Goal: Transaction & Acquisition: Obtain resource

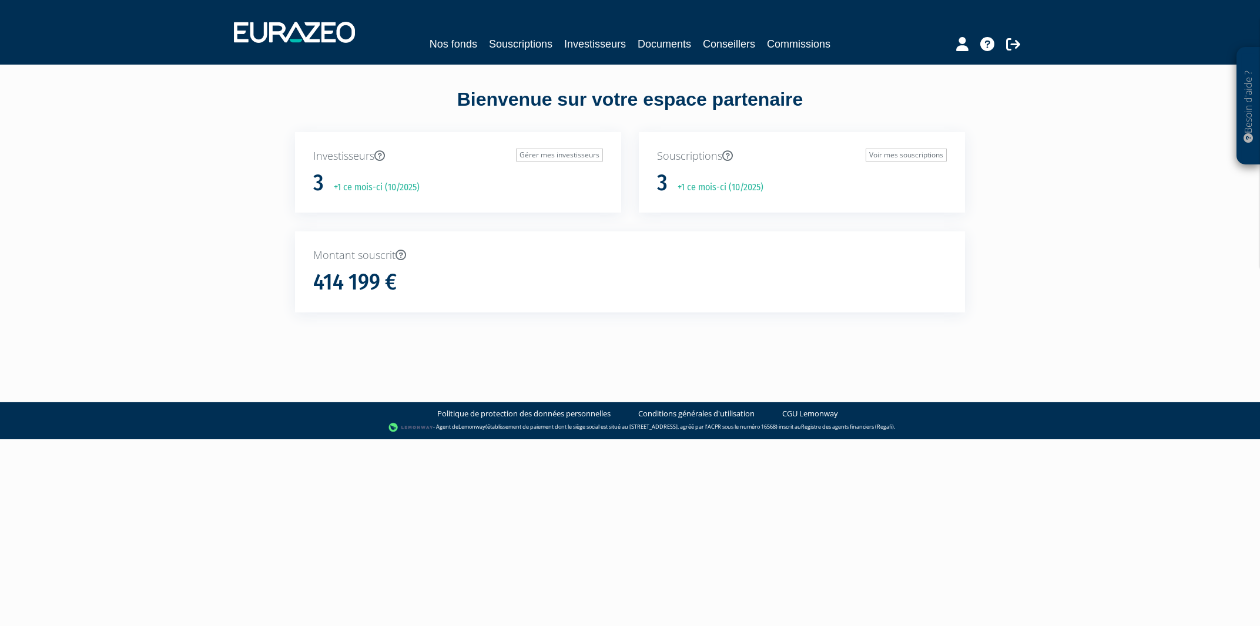
click at [685, 159] on p "Souscriptions Voir mes souscriptions" at bounding box center [802, 156] width 290 height 15
click at [729, 154] on icon at bounding box center [727, 155] width 11 height 11
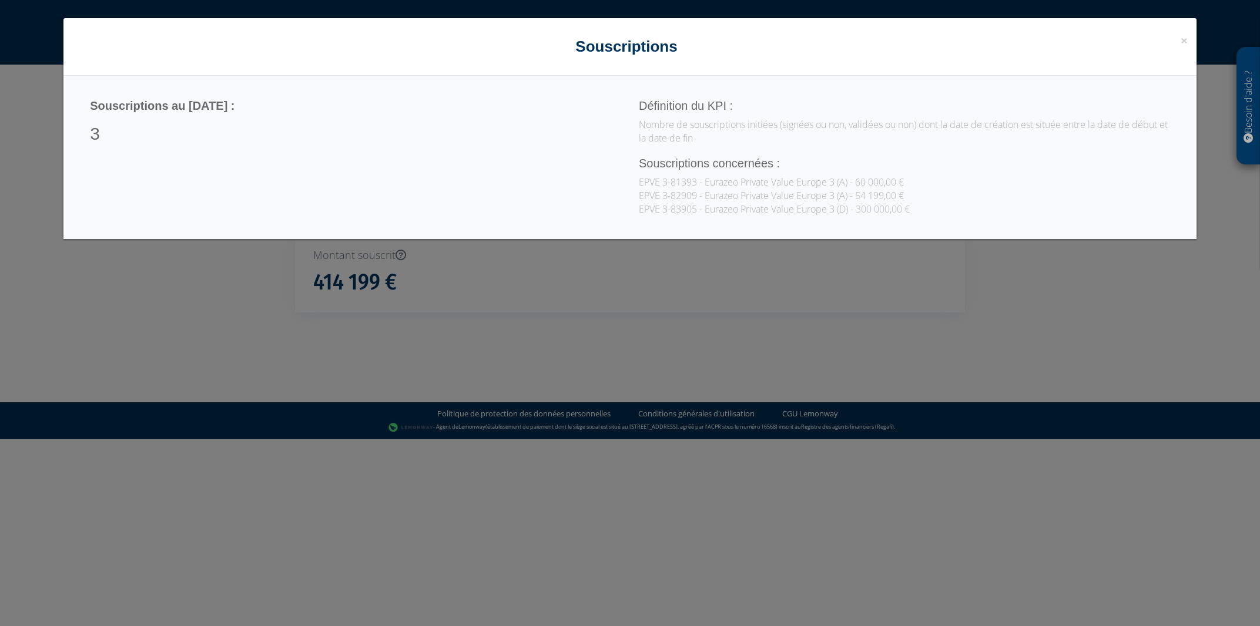
click at [581, 278] on div "× Close Souscriptions Souscriptions au 15/10/2025 : 3 Définition du KPI : Nombr…" at bounding box center [630, 313] width 1260 height 626
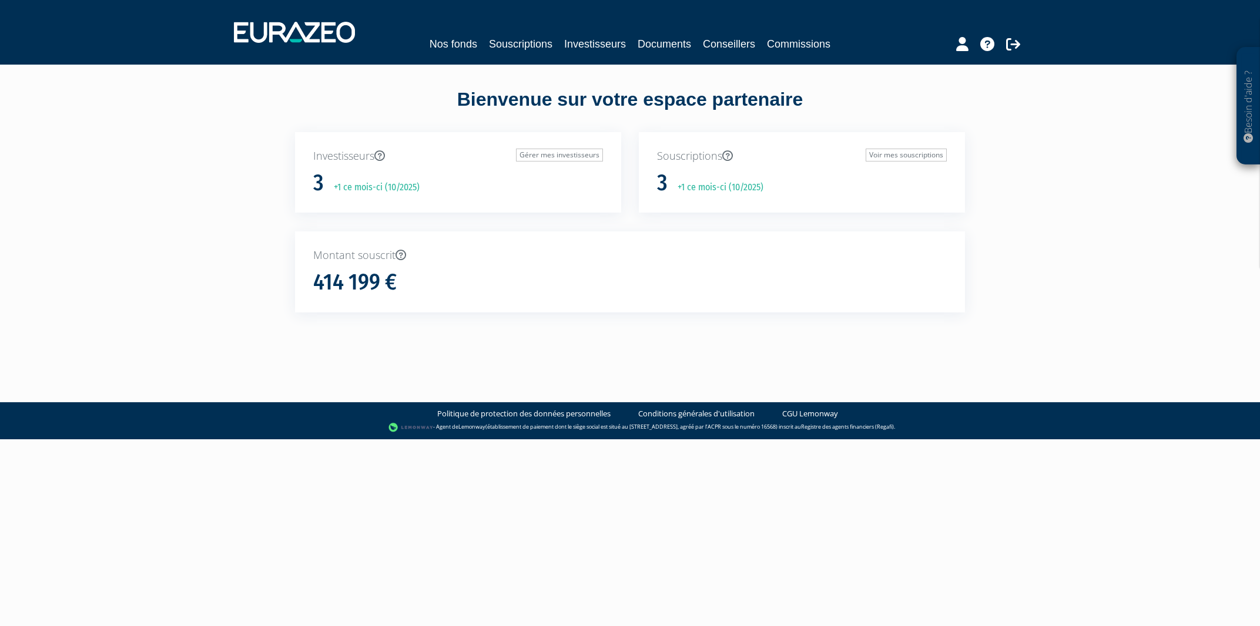
click at [718, 162] on p "Souscriptions Voir mes souscriptions" at bounding box center [802, 156] width 290 height 15
click at [586, 46] on link "Investisseurs" at bounding box center [595, 44] width 62 height 16
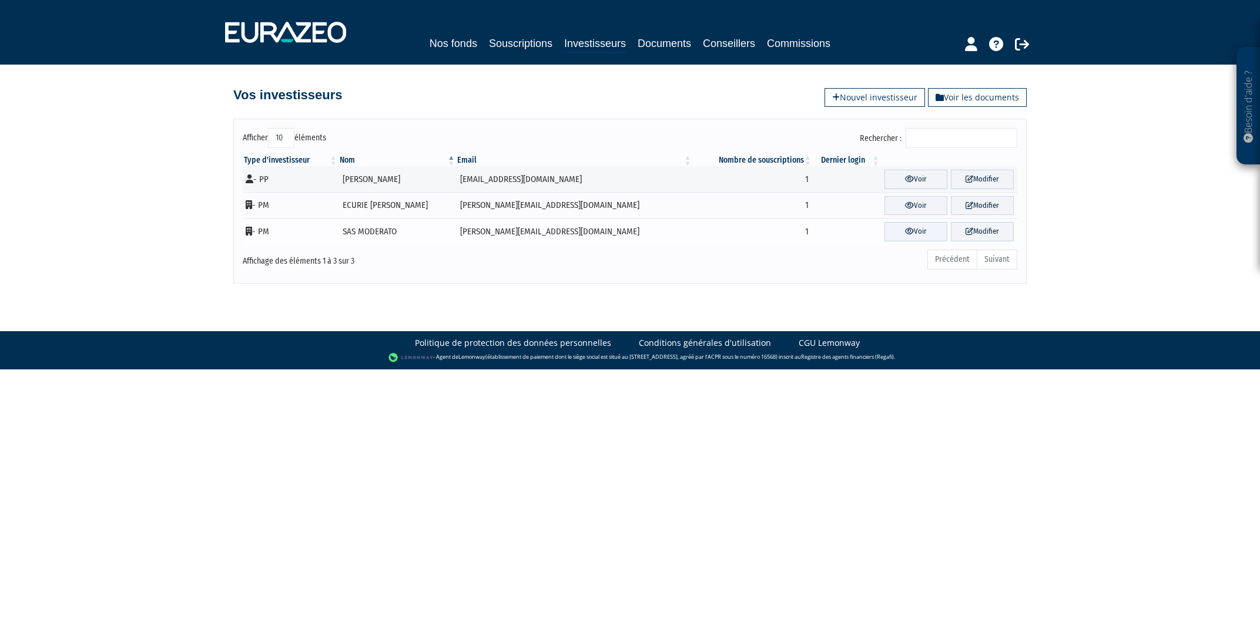
click at [884, 230] on link "Voir" at bounding box center [915, 231] width 63 height 19
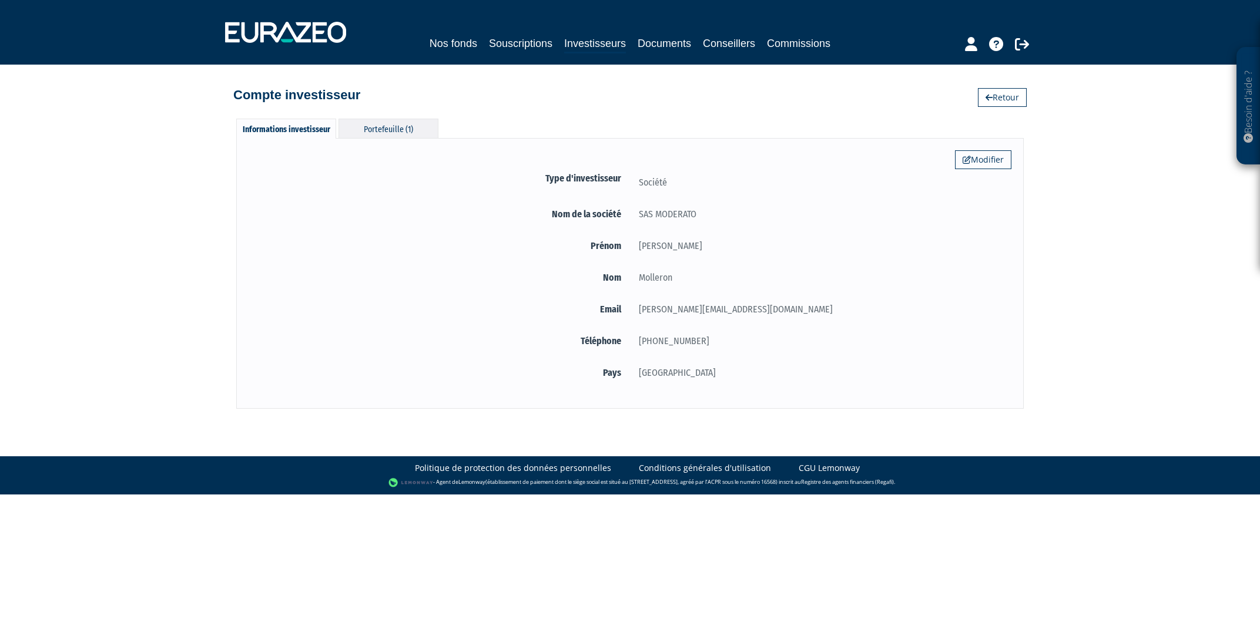
click at [385, 129] on div "Portefeuille (1)" at bounding box center [388, 128] width 100 height 19
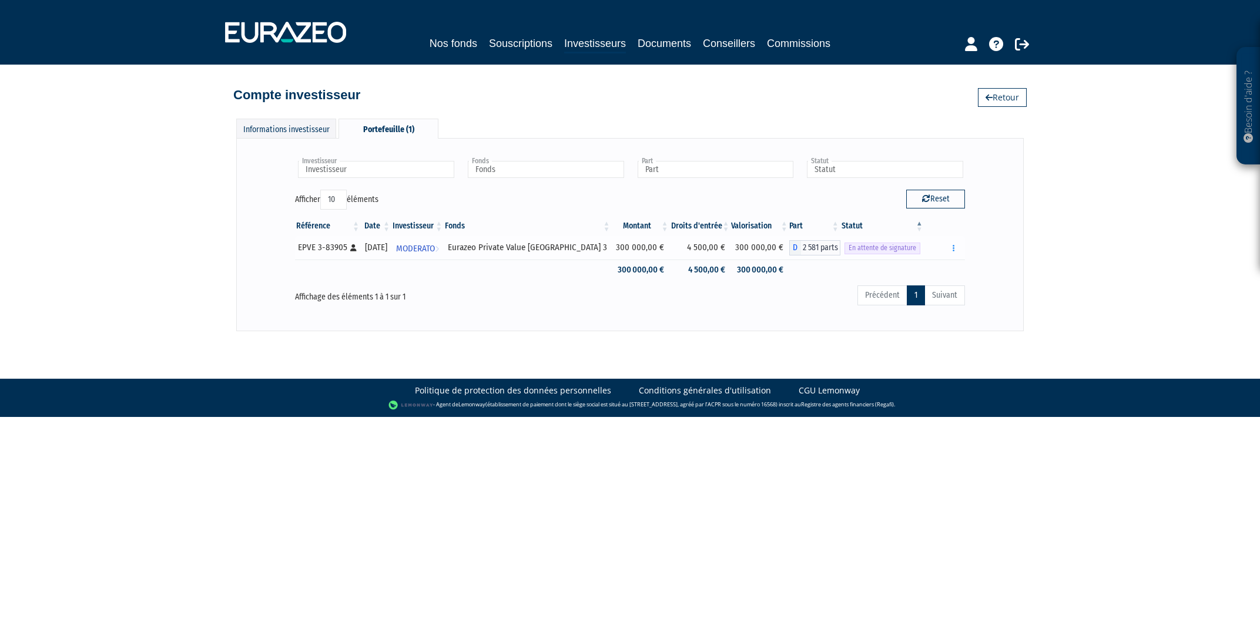
click at [871, 243] on div "En attente de signature" at bounding box center [882, 248] width 76 height 12
click at [946, 243] on div "Renvoyer le mail" at bounding box center [944, 248] width 32 height 15
click at [950, 245] on button "button" at bounding box center [954, 248] width 14 height 15
click at [791, 310] on div "Investisseur MODERATO Investisseur Fonds Eurazeo Private Value Europe 3 Fonds P…" at bounding box center [630, 234] width 688 height 168
click at [435, 247] on span "MODERATO" at bounding box center [415, 249] width 39 height 22
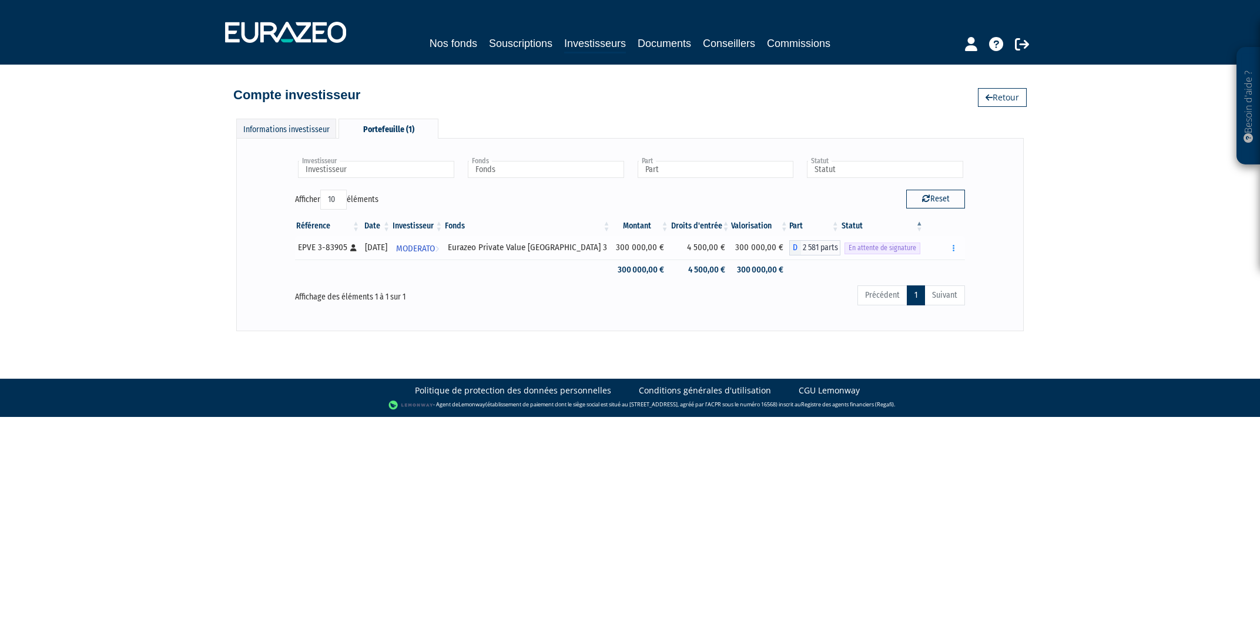
click at [355, 250] on icon at bounding box center [353, 247] width 6 height 7
click at [792, 249] on span "D" at bounding box center [795, 247] width 12 height 15
click at [674, 38] on link "Documents" at bounding box center [664, 43] width 53 height 16
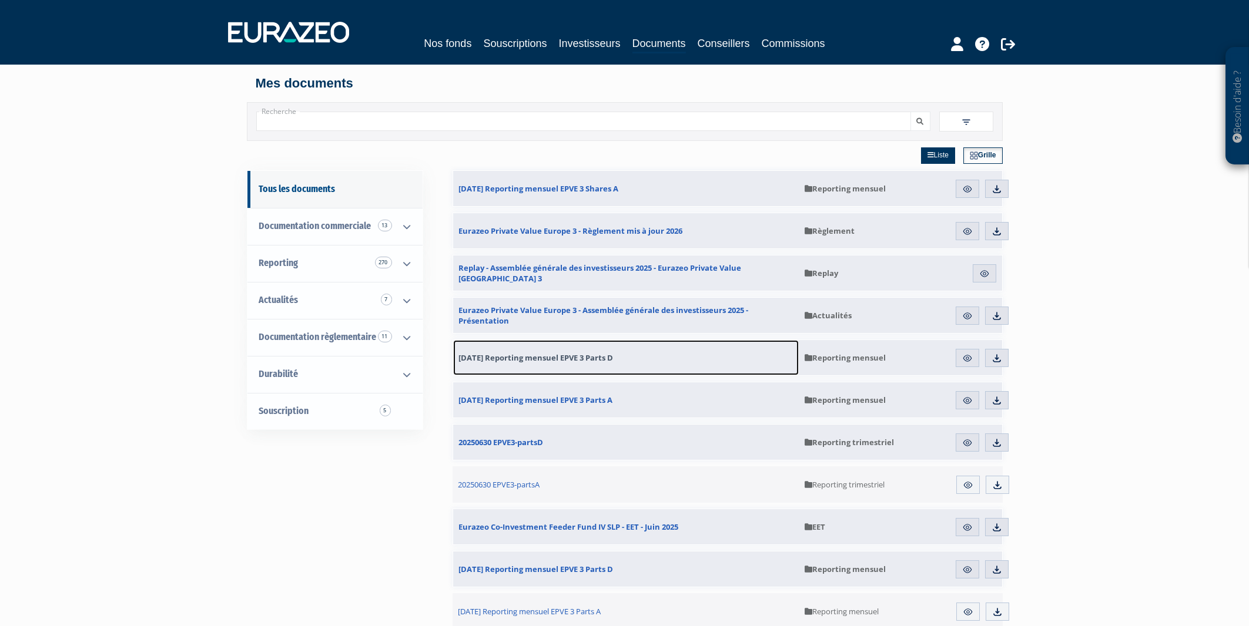
click at [572, 358] on span "[DATE] Reporting mensuel EPVE 3 Parts D" at bounding box center [536, 358] width 155 height 11
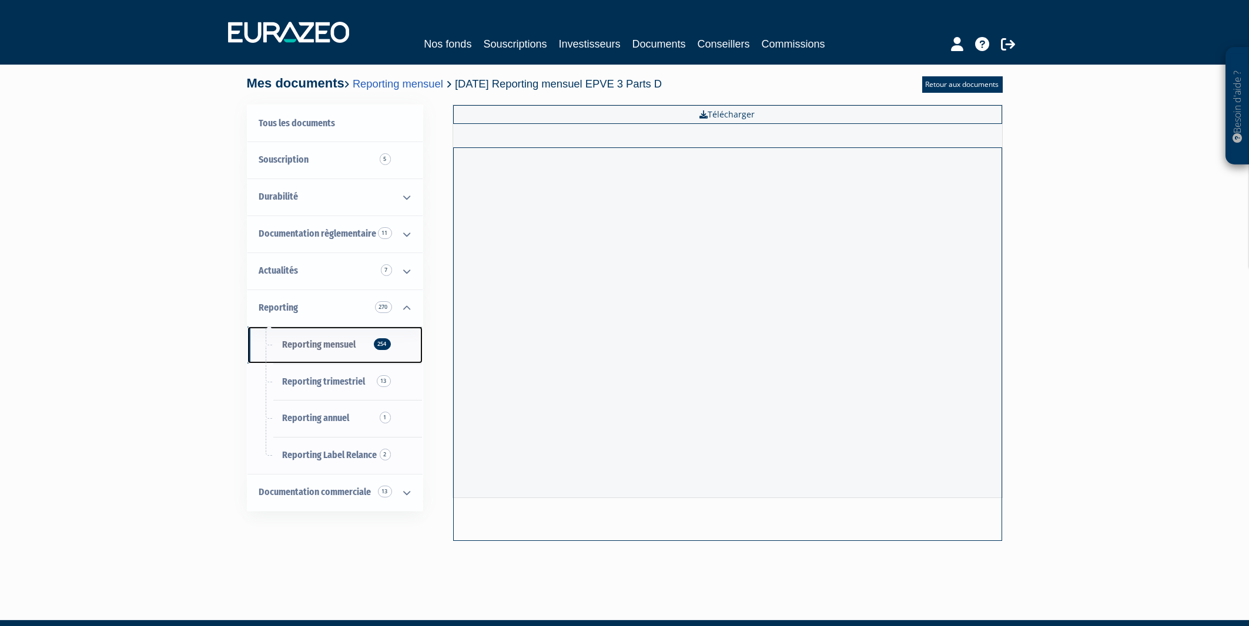
click at [327, 344] on span "Reporting mensuel 254" at bounding box center [319, 344] width 73 height 11
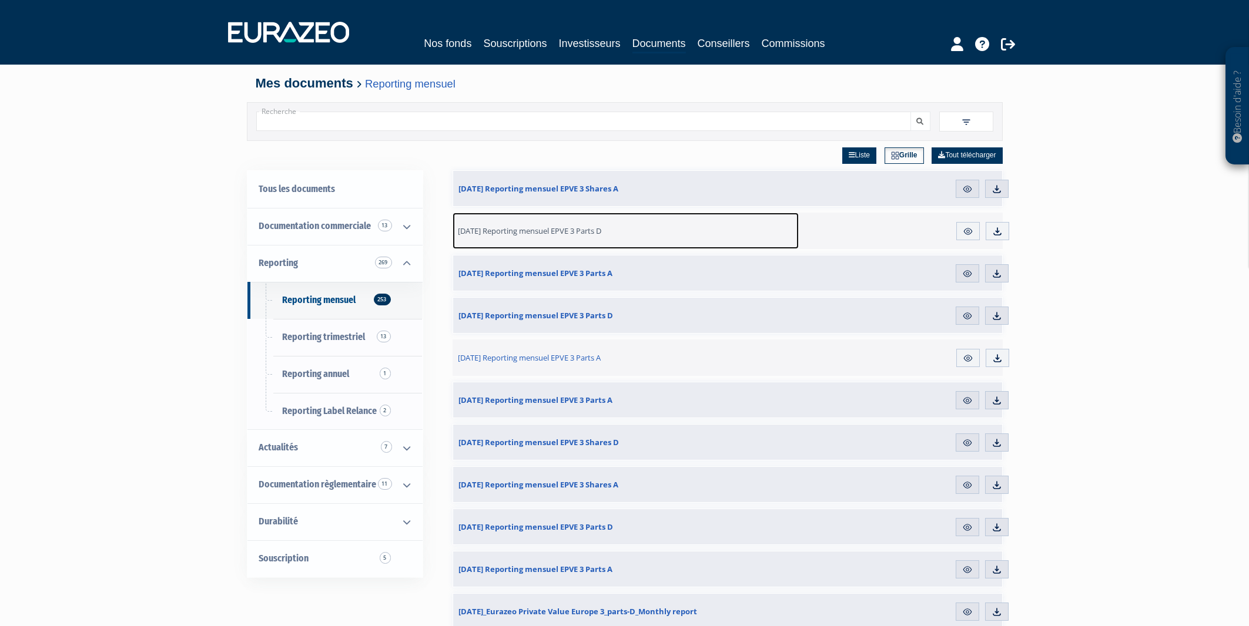
click at [553, 230] on span "[DATE] Reporting mensuel EPVE 3 Parts D" at bounding box center [529, 231] width 143 height 11
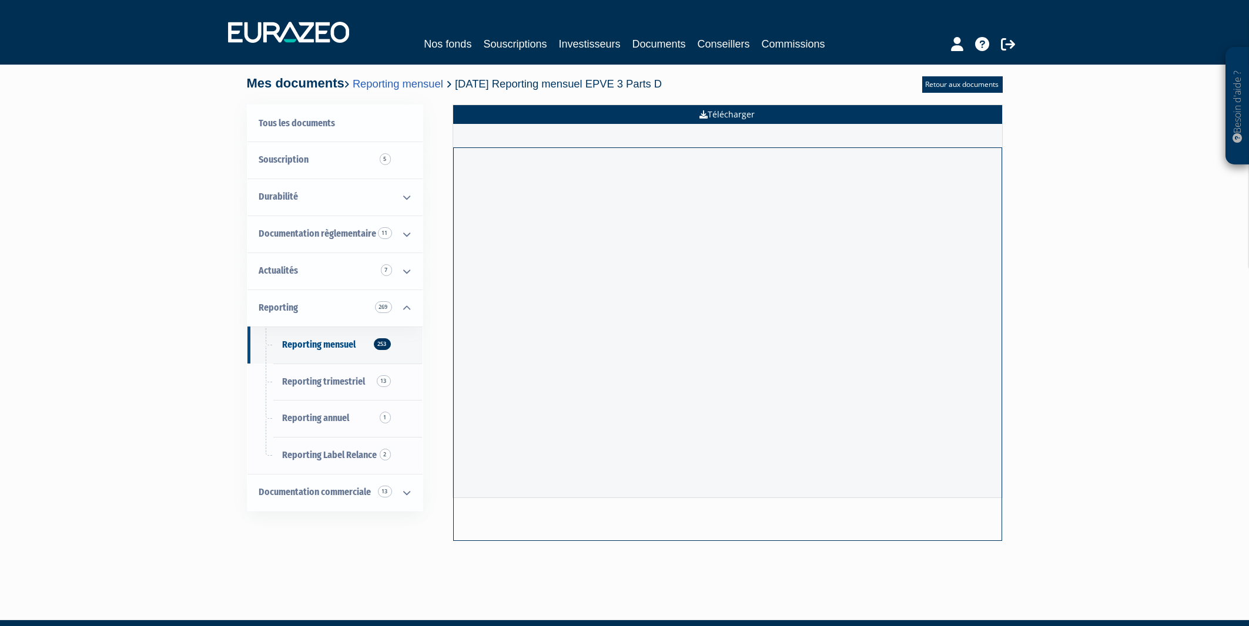
click at [730, 114] on link "Télécharger" at bounding box center [727, 114] width 549 height 19
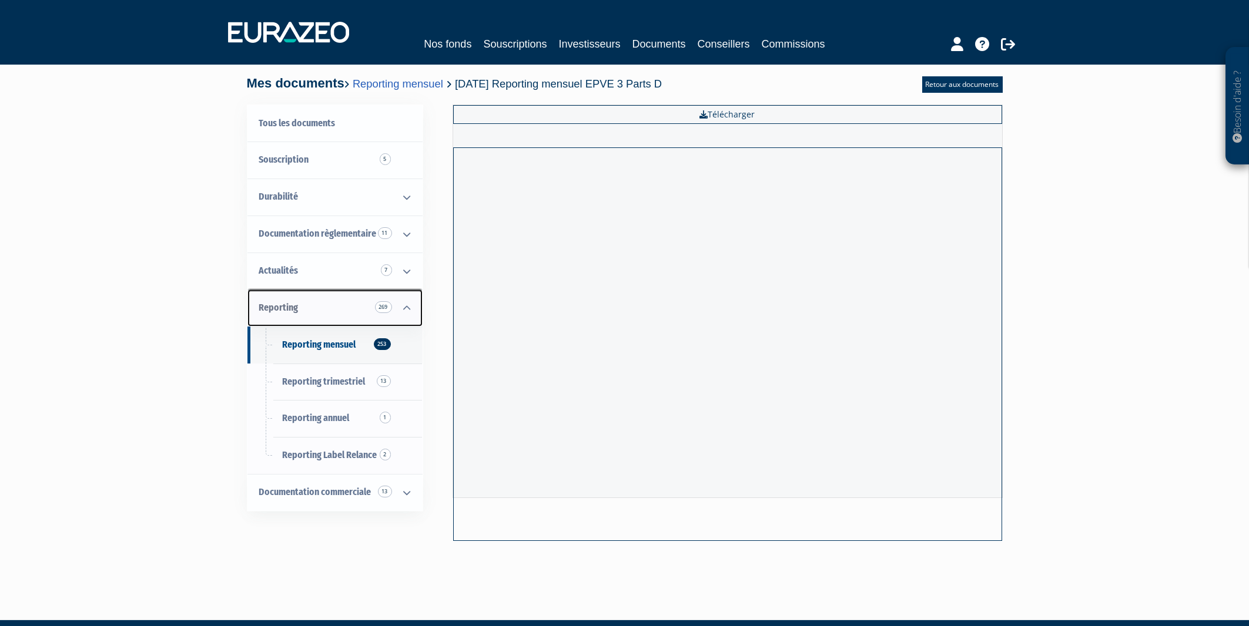
click at [404, 304] on icon at bounding box center [407, 308] width 31 height 36
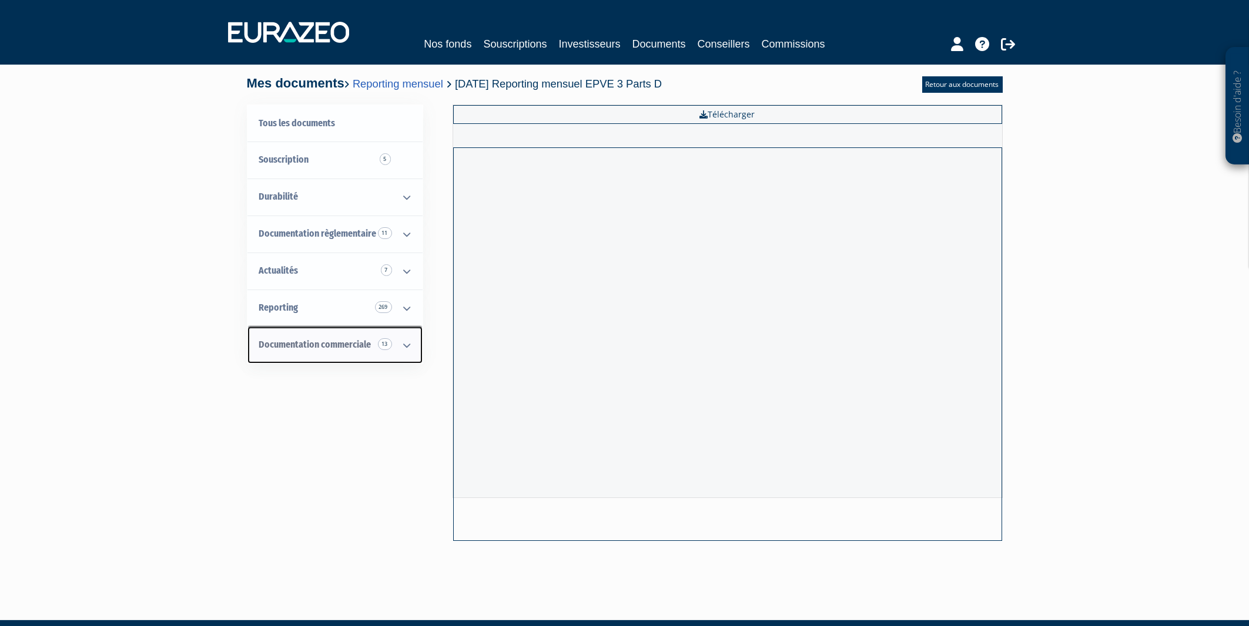
click at [403, 343] on icon at bounding box center [407, 345] width 31 height 36
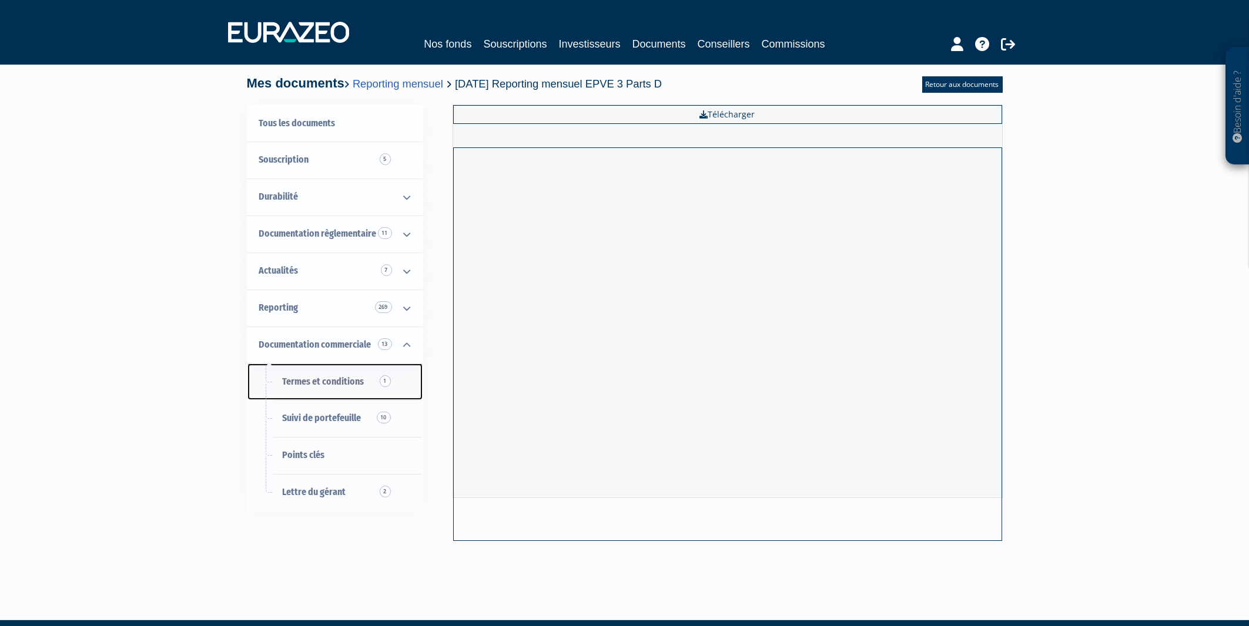
click at [333, 392] on link "Termes et conditions 1" at bounding box center [334, 382] width 175 height 37
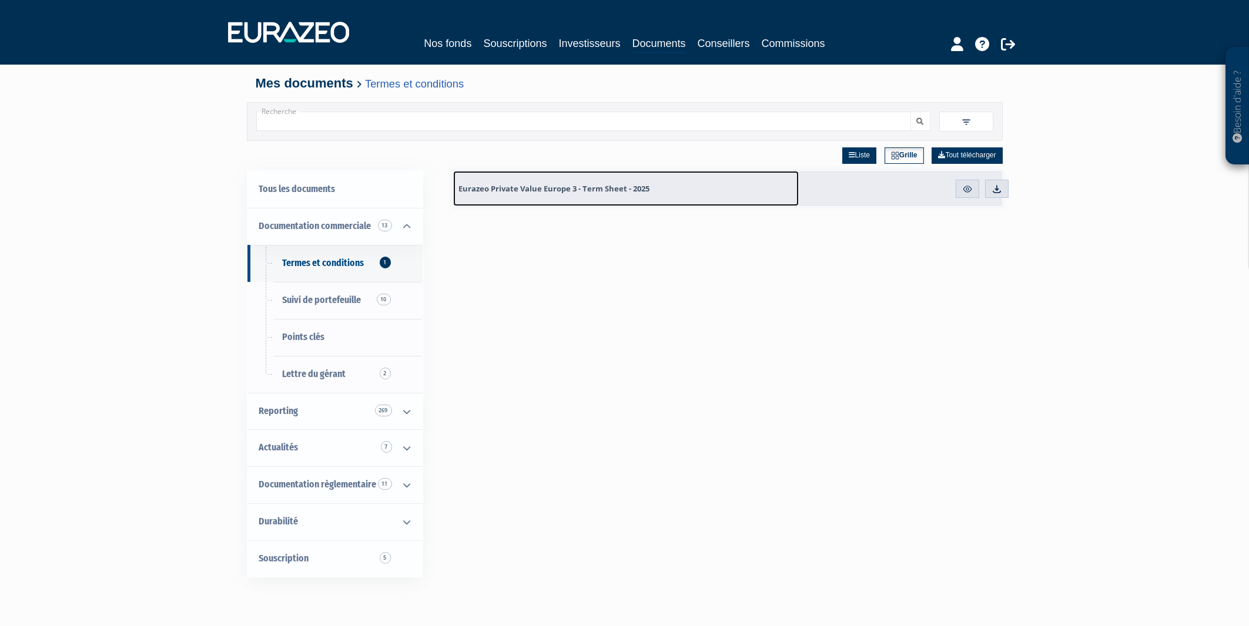
click at [566, 198] on link "Eurazeo Private Value Europe 3 - Term Sheet - 2025" at bounding box center [626, 188] width 346 height 35
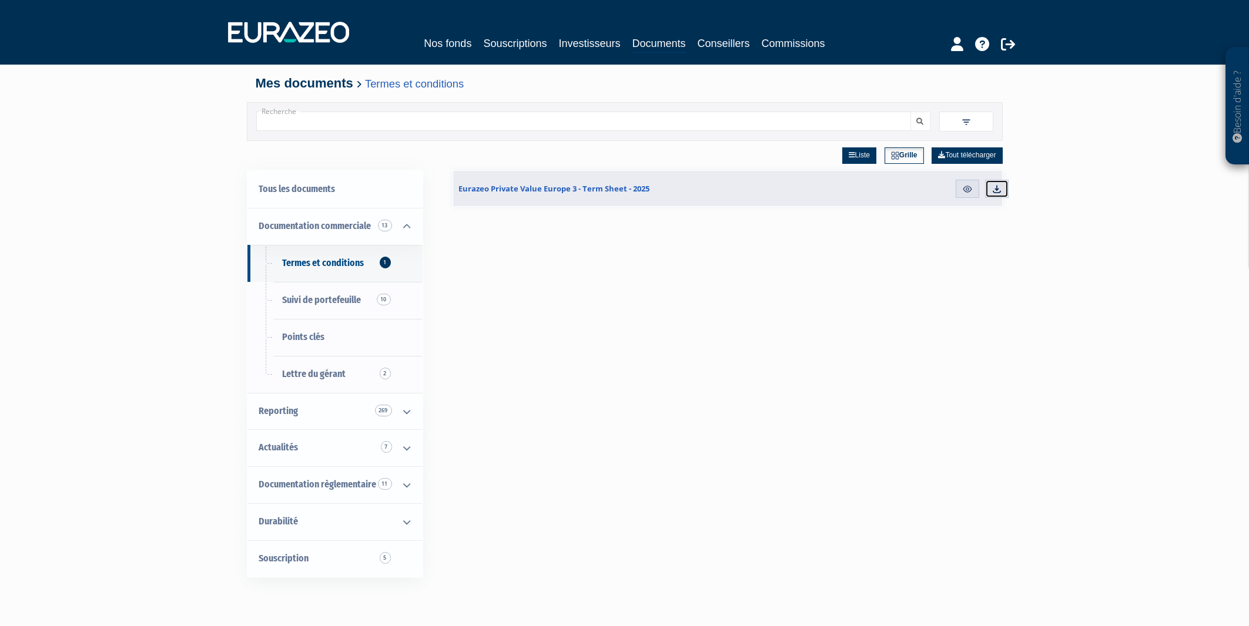
click at [995, 191] on img at bounding box center [996, 189] width 11 height 11
